Goal: Task Accomplishment & Management: Complete application form

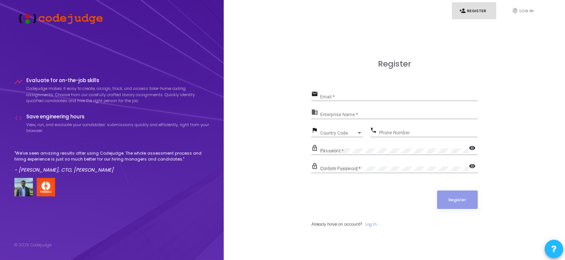
click at [361, 94] on div "Email *" at bounding box center [398, 94] width 157 height 11
click at [341, 120] on div "business Enterprise Name *" at bounding box center [394, 115] width 166 height 17
click at [339, 131] on span "Country Code" at bounding box center [338, 133] width 36 height 4
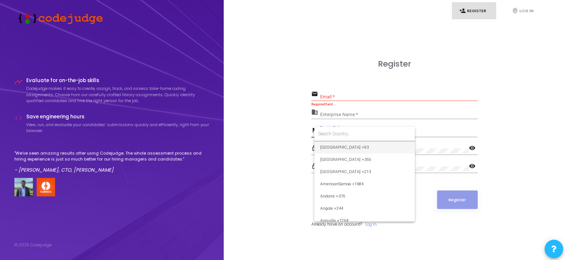
click at [419, 134] on div at bounding box center [282, 130] width 565 height 260
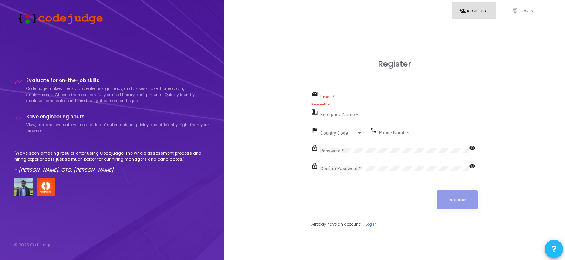
click at [372, 221] on link "Log In" at bounding box center [370, 224] width 11 height 6
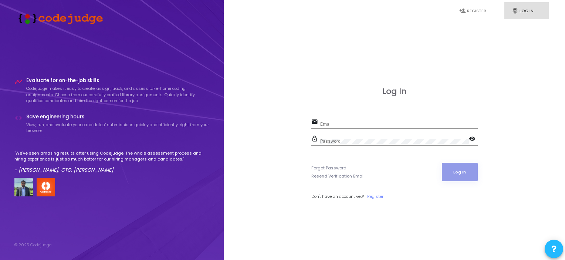
click at [350, 116] on div "Log In email Email lock_outline Password visibility Forgot Password Resend Veri…" at bounding box center [394, 150] width 166 height 129
click at [350, 121] on div "Email" at bounding box center [398, 122] width 157 height 11
type input "[EMAIL_ADDRESS][DOMAIN_NAME]"
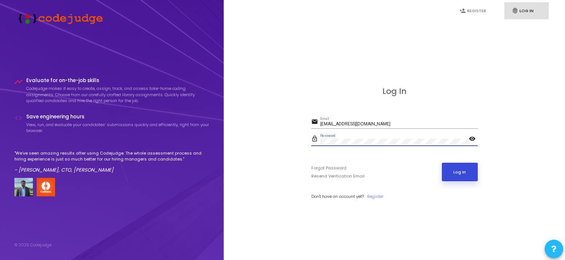
click at [457, 167] on button "Log In" at bounding box center [460, 172] width 36 height 18
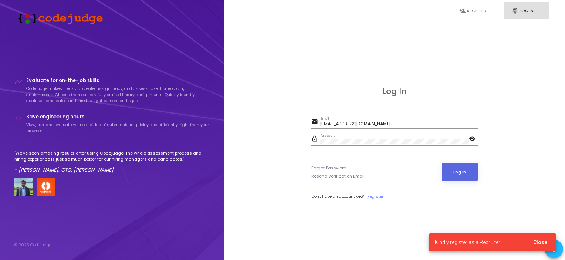
click at [538, 244] on span "Close" at bounding box center [540, 242] width 14 height 6
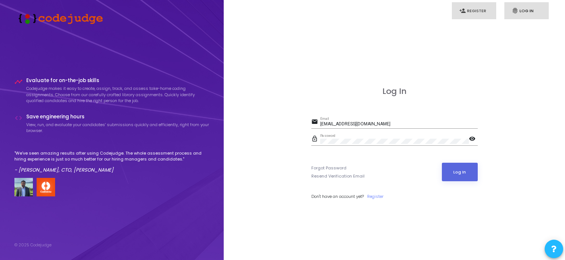
click at [493, 12] on link "person_add Register" at bounding box center [474, 10] width 44 height 17
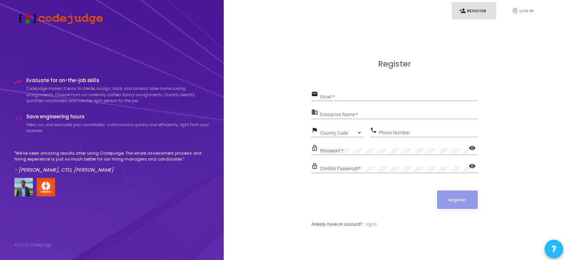
click at [365, 92] on div "Email *" at bounding box center [398, 94] width 157 height 11
type input "[EMAIL_ADDRESS][DOMAIN_NAME]"
click at [374, 114] on input "Enterprise Name *" at bounding box center [398, 114] width 157 height 5
click at [347, 99] on input "Email *" at bounding box center [398, 96] width 157 height 5
click at [265, 146] on div "Register email Email * business Enterprise Name * flag Country Code Country Cod…" at bounding box center [394, 151] width 325 height 260
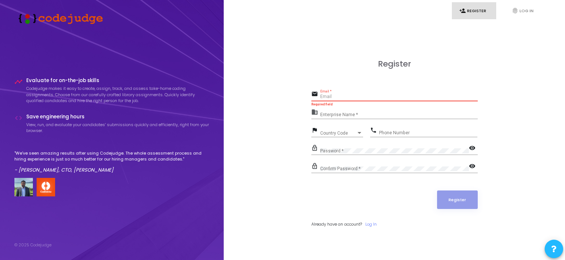
click at [335, 96] on input "Email *" at bounding box center [398, 96] width 157 height 5
type input "[EMAIL_ADDRESS][DOMAIN_NAME]"
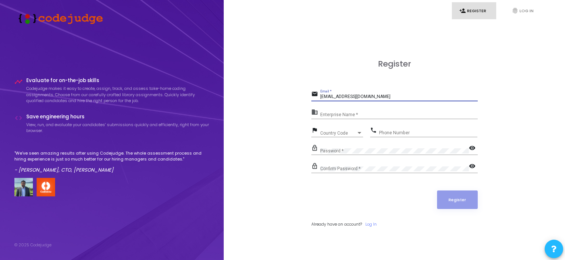
click at [366, 115] on input "Enterprise Name *" at bounding box center [398, 114] width 157 height 5
click at [364, 112] on input "Enterprise Name *" at bounding box center [398, 114] width 157 height 5
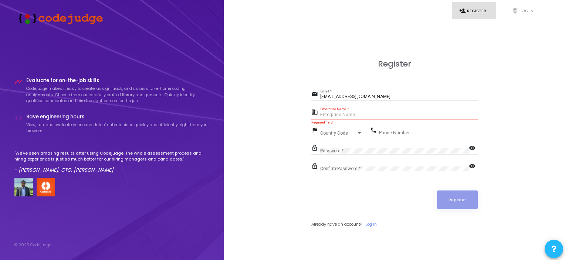
click at [338, 114] on input "Enterprise Name *" at bounding box center [398, 114] width 157 height 5
click at [341, 129] on div "Country Code Country Code" at bounding box center [341, 131] width 43 height 11
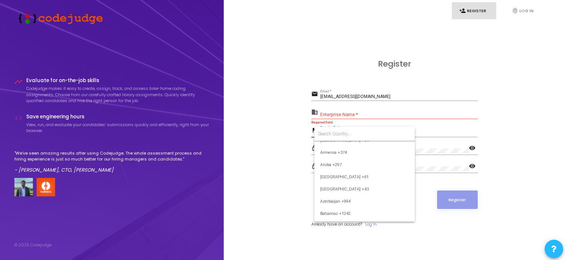
scroll to position [148, 0]
click at [346, 135] on input at bounding box center [364, 133] width 93 height 7
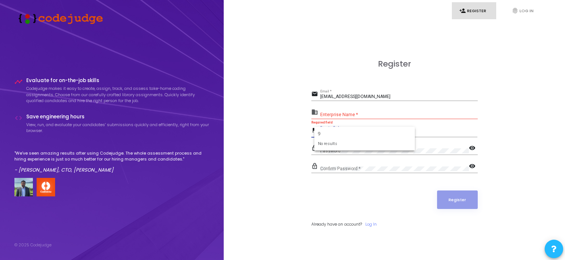
scroll to position [0, 0]
click at [347, 135] on input "91" at bounding box center [364, 133] width 93 height 7
type input "91"
drag, startPoint x: 339, startPoint y: 208, endPoint x: 333, endPoint y: 173, distance: 36.0
click at [339, 208] on div at bounding box center [282, 130] width 565 height 260
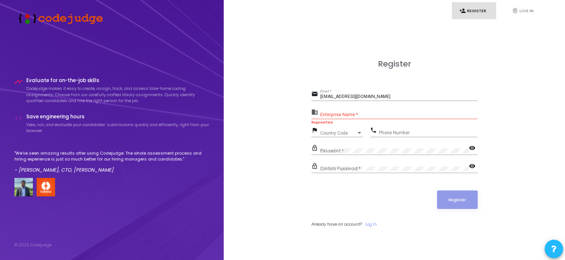
click at [327, 132] on span "Country Code" at bounding box center [338, 133] width 36 height 4
click at [340, 131] on input "+91" at bounding box center [364, 133] width 93 height 7
type input "+91"
click at [269, 146] on div at bounding box center [282, 130] width 565 height 260
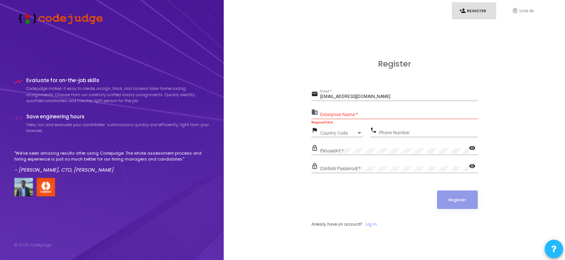
click at [388, 129] on div "Phone Number" at bounding box center [428, 130] width 98 height 11
click at [350, 131] on div "Country Code" at bounding box center [338, 133] width 36 height 4
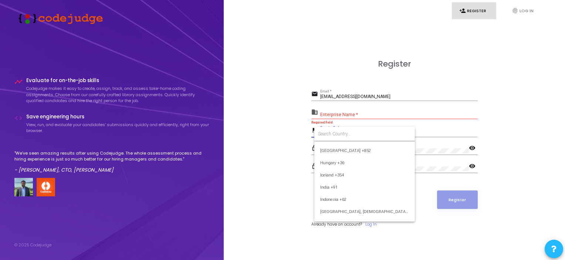
scroll to position [1133, 0]
click at [342, 186] on span "India +91" at bounding box center [364, 185] width 89 height 12
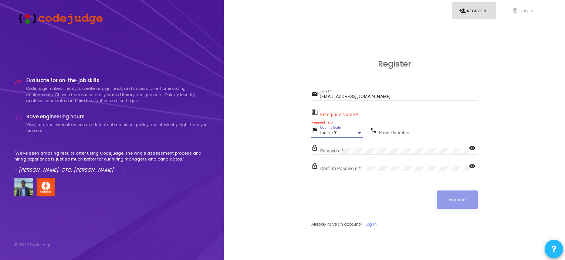
click at [427, 129] on div "Phone Number" at bounding box center [428, 130] width 98 height 11
type input "7348383868"
click at [380, 146] on div "Password *" at bounding box center [394, 148] width 149 height 11
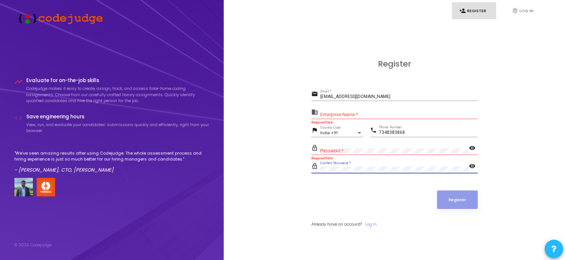
click at [342, 146] on div "Password *" at bounding box center [394, 148] width 149 height 11
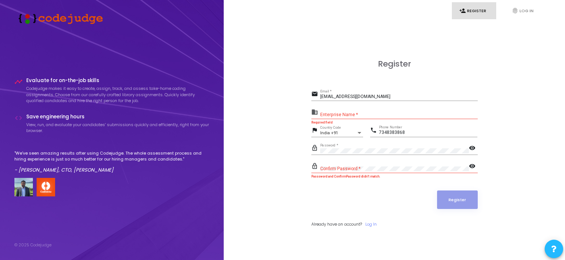
click at [353, 165] on div "Confirm Password *" at bounding box center [394, 167] width 149 height 11
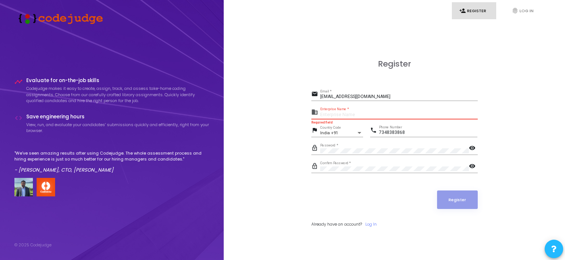
click at [336, 115] on input "Enterprise Name *" at bounding box center [398, 114] width 157 height 5
click at [354, 114] on input "Enterprise Name *" at bounding box center [398, 114] width 157 height 5
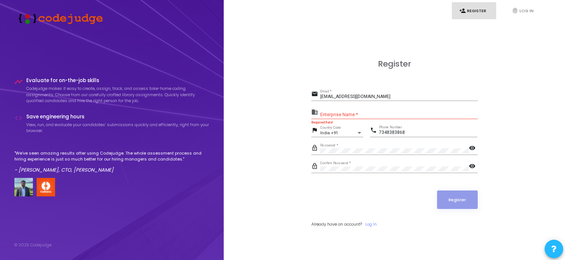
drag, startPoint x: 319, startPoint y: 108, endPoint x: 364, endPoint y: 118, distance: 45.9
click at [338, 108] on div "business Enterprise Name *" at bounding box center [394, 113] width 166 height 12
click at [364, 118] on div "Enterprise Name *" at bounding box center [398, 113] width 157 height 11
click at [421, 66] on h3 "Register" at bounding box center [394, 64] width 166 height 10
click at [380, 112] on input "Enterprise Name *" at bounding box center [398, 114] width 157 height 5
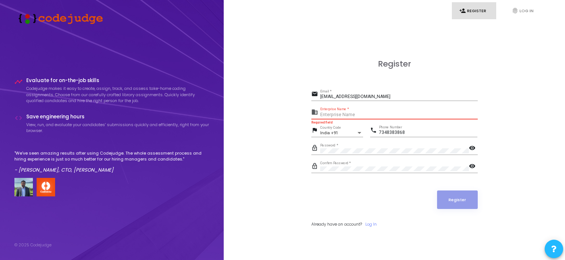
click at [340, 116] on input "Enterprise Name *" at bounding box center [398, 114] width 157 height 5
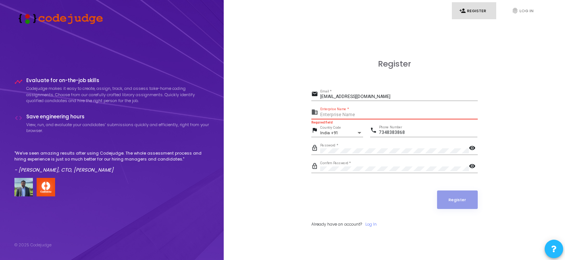
click at [340, 116] on input "Enterprise Name *" at bounding box center [398, 114] width 157 height 5
click at [340, 115] on input "Enterprise Name *" at bounding box center [398, 114] width 157 height 5
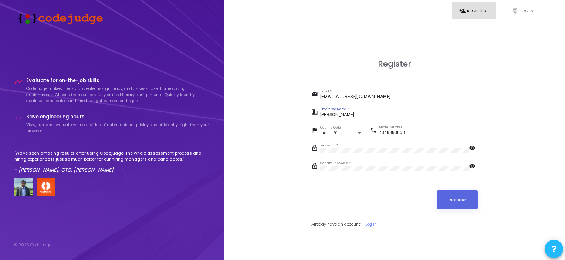
type input "[PERSON_NAME]"
click at [475, 164] on mat-icon "visibility" at bounding box center [473, 166] width 9 height 9
click at [472, 148] on mat-icon "visibility" at bounding box center [473, 148] width 9 height 9
click at [463, 197] on button "Register" at bounding box center [457, 199] width 41 height 18
click at [460, 191] on button "Register" at bounding box center [457, 199] width 41 height 18
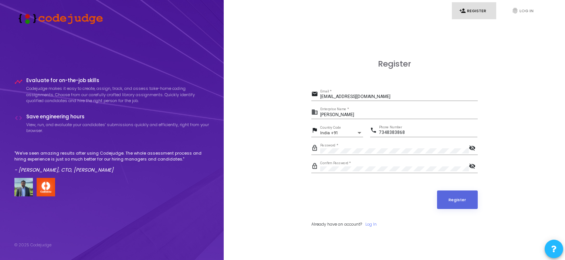
click at [391, 95] on input "[EMAIL_ADDRESS][DOMAIN_NAME]" at bounding box center [398, 96] width 157 height 5
click at [461, 88] on div "Register email [EMAIL_ADDRESS][DOMAIN_NAME] Email * business [PERSON_NAME] Ente…" at bounding box center [394, 151] width 166 height 184
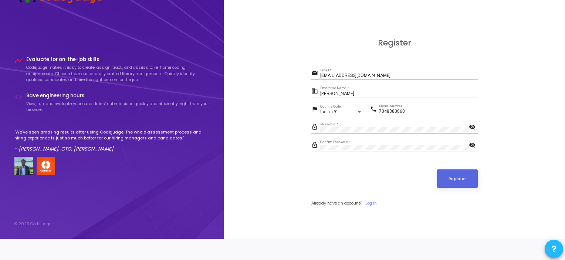
scroll to position [0, 0]
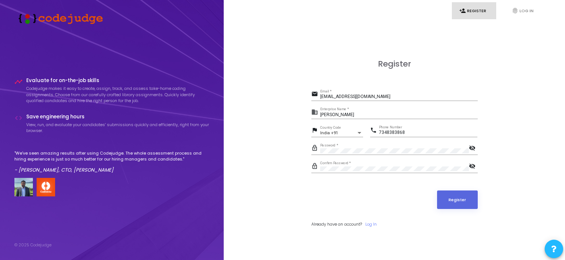
click at [364, 97] on input "[EMAIL_ADDRESS][DOMAIN_NAME]" at bounding box center [398, 96] width 157 height 5
click at [380, 98] on input "[EMAIL_ADDRESS][DOMAIN_NAME]" at bounding box center [398, 96] width 157 height 5
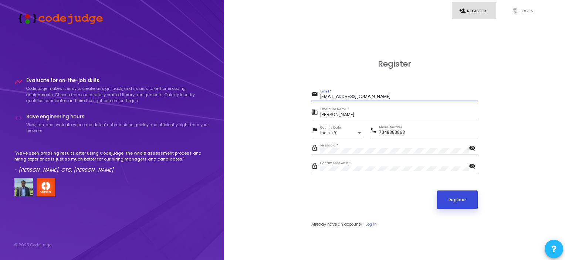
type input "[EMAIL_ADDRESS][DOMAIN_NAME]"
click at [452, 206] on button "Register" at bounding box center [457, 199] width 41 height 18
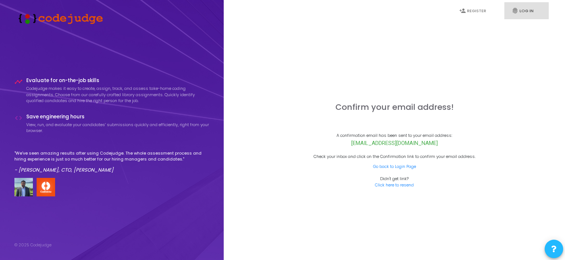
click at [520, 10] on link "fingerprint Log In" at bounding box center [526, 10] width 44 height 17
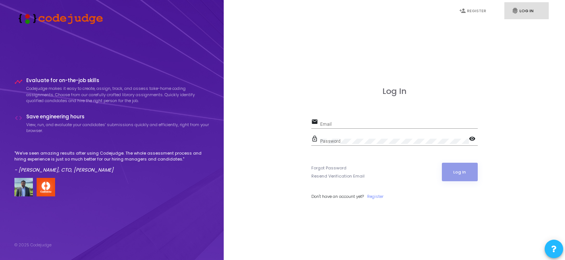
click at [386, 125] on input "Email" at bounding box center [398, 124] width 157 height 5
type input "[EMAIL_ADDRESS][DOMAIN_NAME]"
click at [394, 131] on div "email [EMAIL_ADDRESS][DOMAIN_NAME] Email" at bounding box center [394, 125] width 166 height 17
click at [394, 136] on div "Password" at bounding box center [394, 139] width 149 height 11
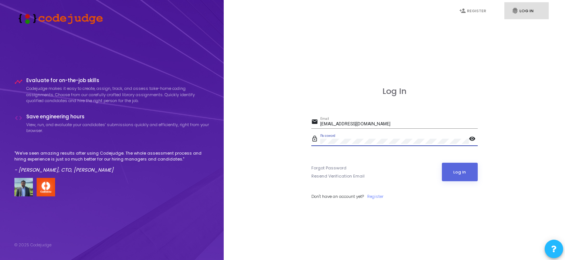
click at [483, 175] on div "Log In email [EMAIL_ADDRESS][DOMAIN_NAME] Email lock_outline Password visibilit…" at bounding box center [394, 151] width 325 height 260
click at [470, 176] on button "Log In" at bounding box center [460, 172] width 36 height 18
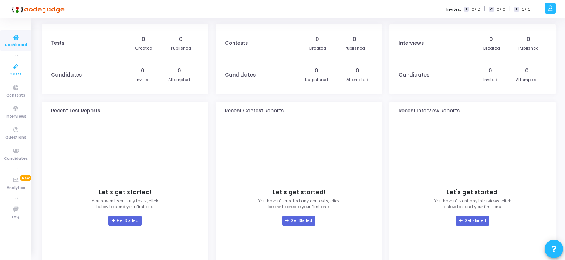
click at [27, 77] on link "Tests" at bounding box center [15, 70] width 31 height 20
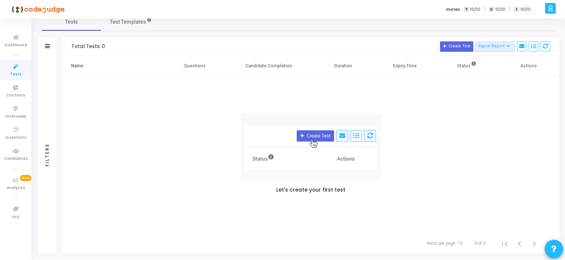
scroll to position [35, 0]
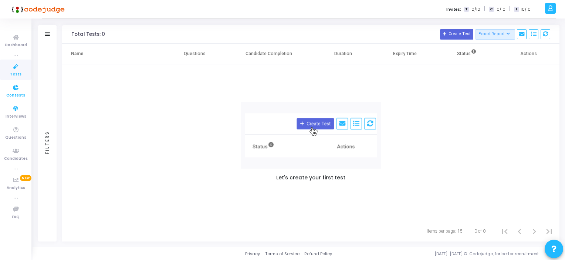
click at [5, 97] on link "Contests" at bounding box center [15, 91] width 31 height 20
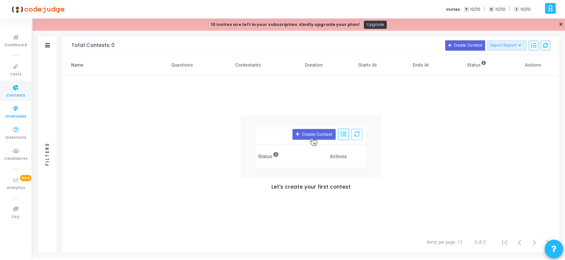
click at [5, 115] on link "Interviews" at bounding box center [15, 112] width 31 height 20
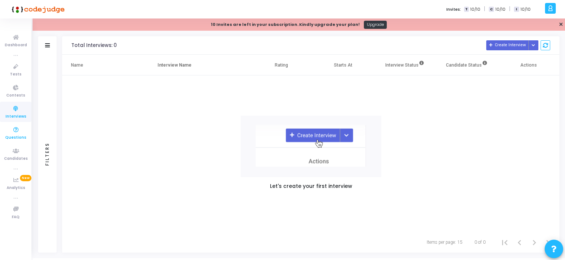
click at [16, 135] on span "Questions" at bounding box center [15, 138] width 21 height 6
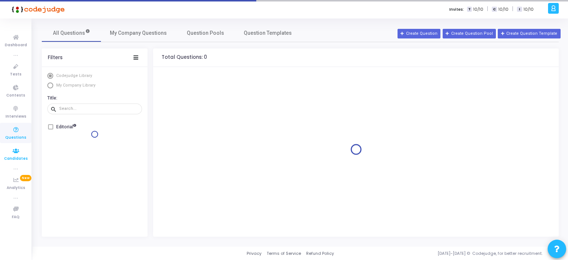
click at [17, 157] on span "Candidates" at bounding box center [16, 159] width 24 height 6
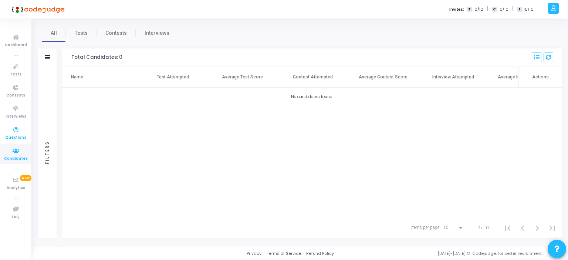
click at [13, 139] on span "Questions" at bounding box center [15, 138] width 21 height 6
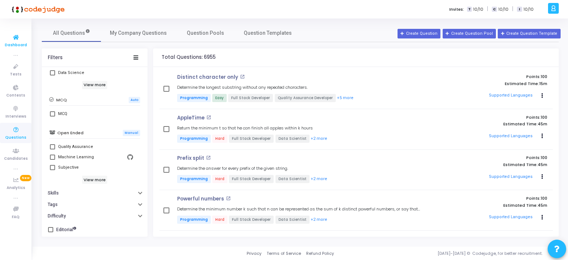
click at [20, 40] on icon at bounding box center [16, 37] width 16 height 9
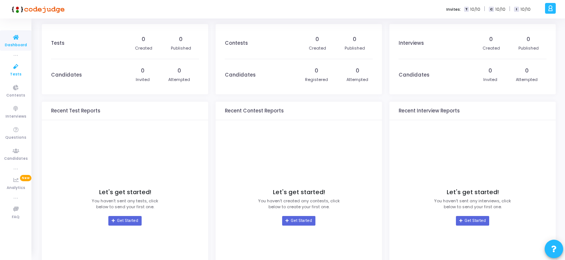
click at [8, 69] on icon at bounding box center [16, 66] width 16 height 9
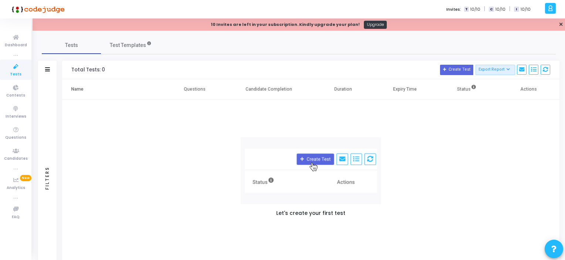
scroll to position [35, 0]
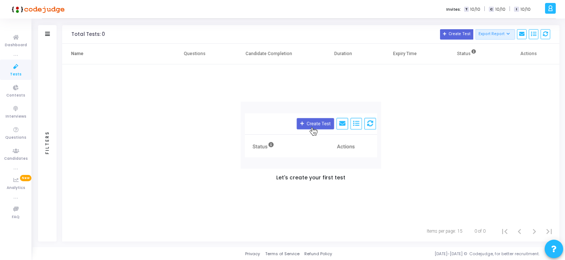
click at [245, 52] on th "Candidate Completion" at bounding box center [268, 54] width 86 height 21
click at [219, 53] on th "Questions" at bounding box center [195, 54] width 62 height 21
click at [230, 57] on th "Candidate Completion" at bounding box center [268, 54] width 86 height 21
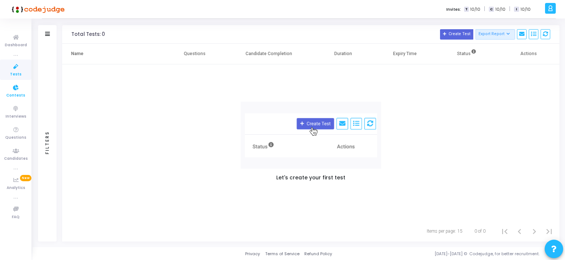
click at [13, 89] on icon at bounding box center [16, 87] width 16 height 9
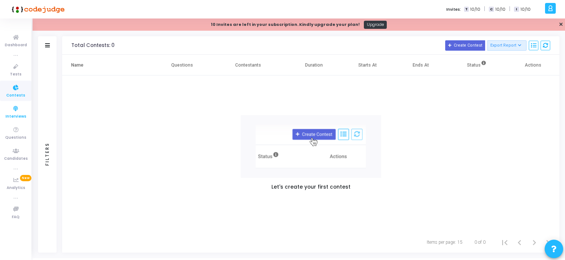
click at [6, 112] on link "Interviews" at bounding box center [15, 112] width 31 height 20
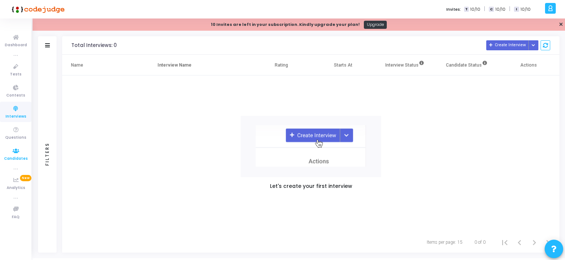
click at [14, 153] on icon at bounding box center [16, 150] width 16 height 9
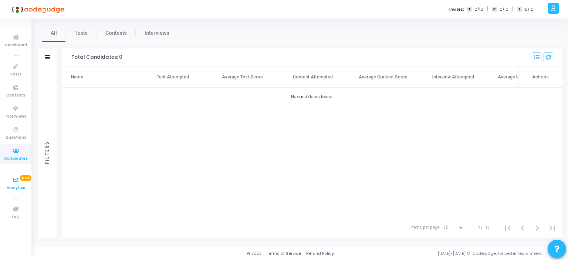
click at [11, 174] on link "Analytics New" at bounding box center [15, 183] width 31 height 20
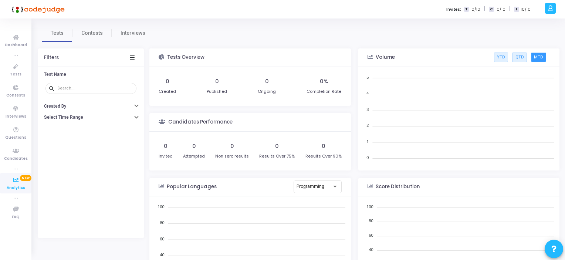
scroll to position [108, 194]
click at [13, 34] on icon at bounding box center [16, 37] width 16 height 9
